Goal: Transaction & Acquisition: Purchase product/service

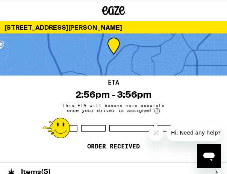
click at [157, 131] on icon "Close message from company" at bounding box center [156, 134] width 6 height 6
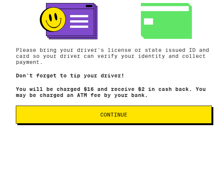
click at [113, 108] on button "Continue" at bounding box center [114, 113] width 196 height 18
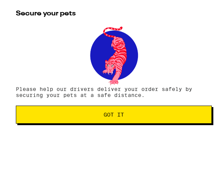
click at [119, 111] on span "Got it" at bounding box center [114, 112] width 20 height 5
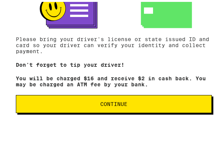
click at [98, 107] on button "Continue" at bounding box center [114, 102] width 196 height 18
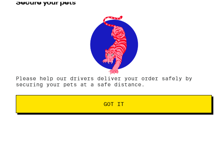
click at [98, 107] on button "Got it" at bounding box center [114, 102] width 196 height 18
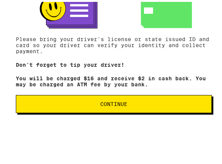
click at [142, 101] on span "Continue" at bounding box center [113, 101] width 183 height 5
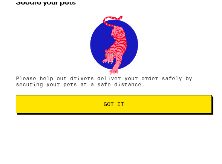
click at [141, 101] on span "Got it" at bounding box center [113, 101] width 183 height 5
